Goal: Use online tool/utility

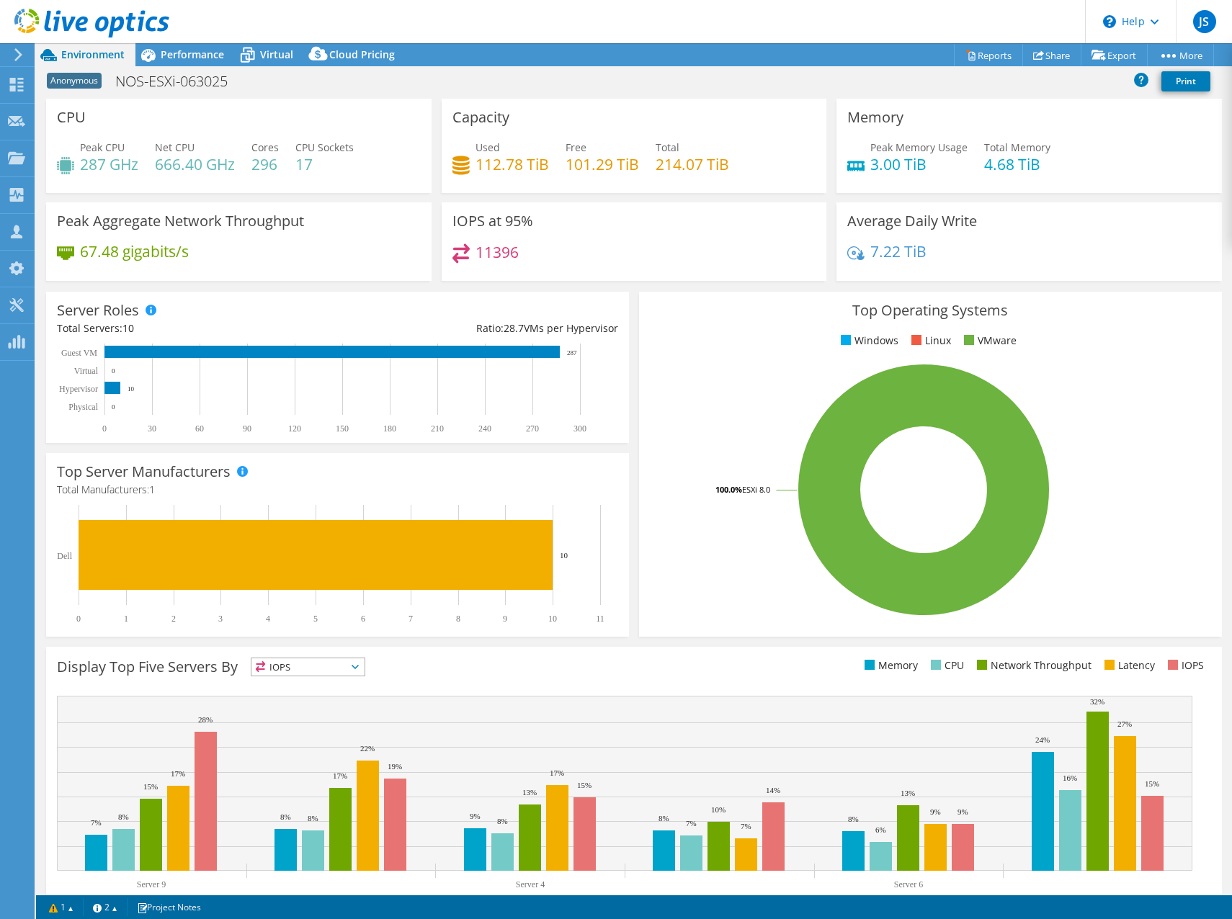
select select "USD"
click at [1064, 81] on link "vSAN ReadyNode Sizer" at bounding box center [1080, 81] width 137 height 30
click at [1102, 74] on link "vSAN ReadyNode Sizer" at bounding box center [1080, 81] width 137 height 30
click at [723, 36] on header "JS Channel Partner [PERSON_NAME] [EMAIL_ADDRESS][PERSON_NAME][DOMAIN_NAME] FRON…" at bounding box center [616, 21] width 1232 height 43
